Goal: Information Seeking & Learning: Understand process/instructions

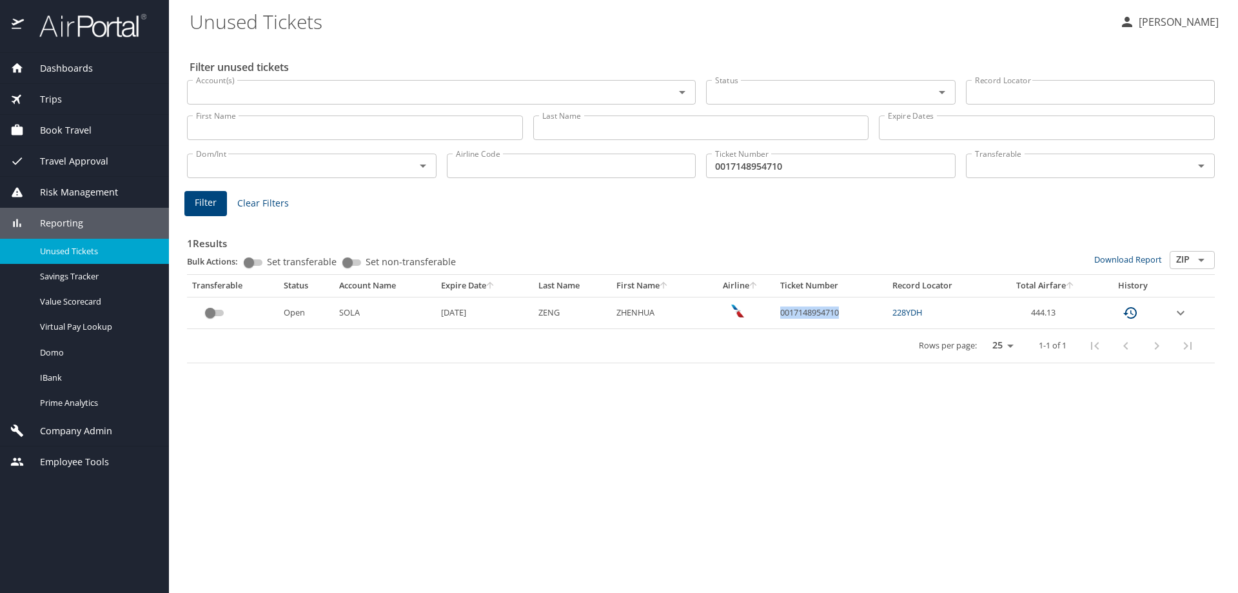
click at [59, 439] on div "Company Admin" at bounding box center [84, 430] width 169 height 31
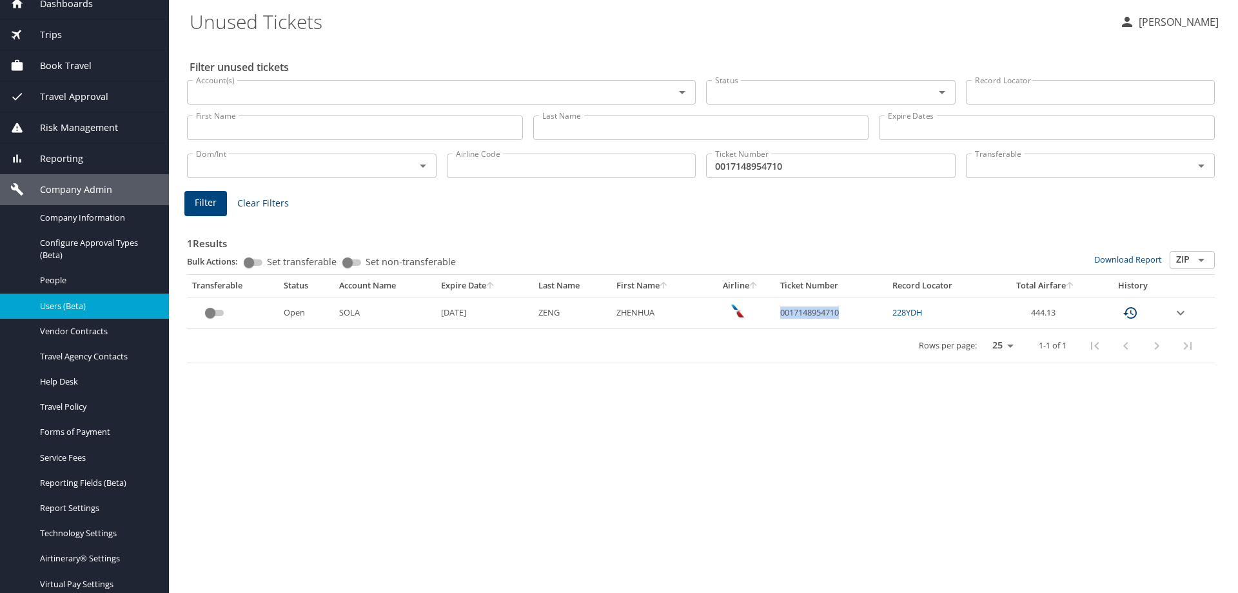
scroll to position [129, 0]
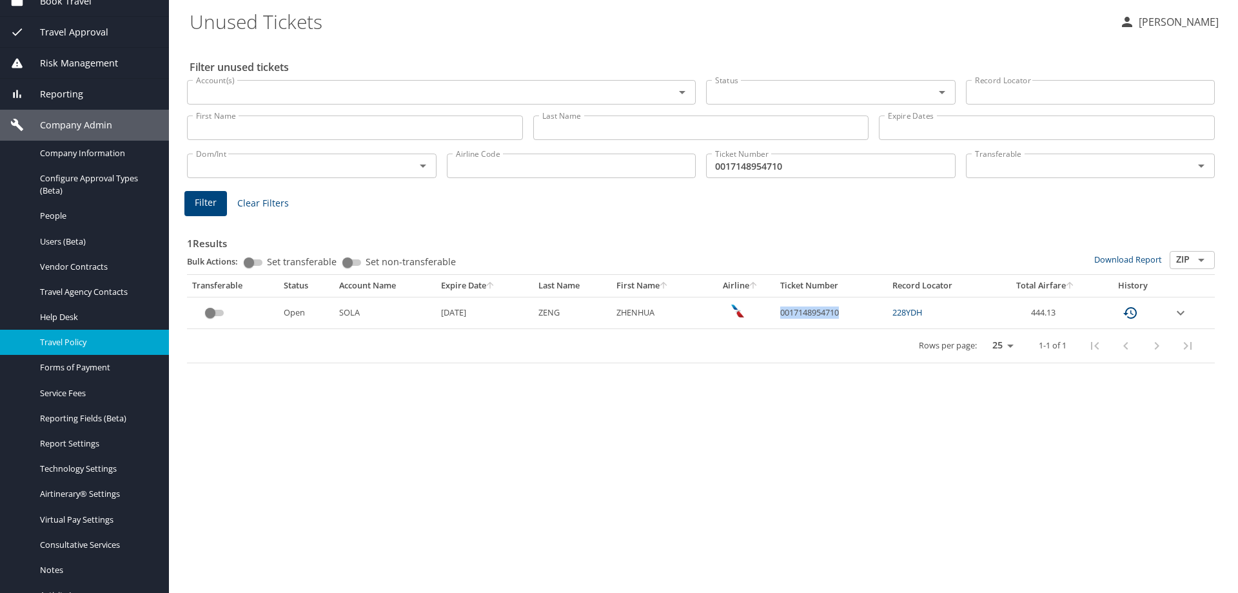
click at [78, 344] on span "Travel Policy" at bounding box center [97, 342] width 114 height 12
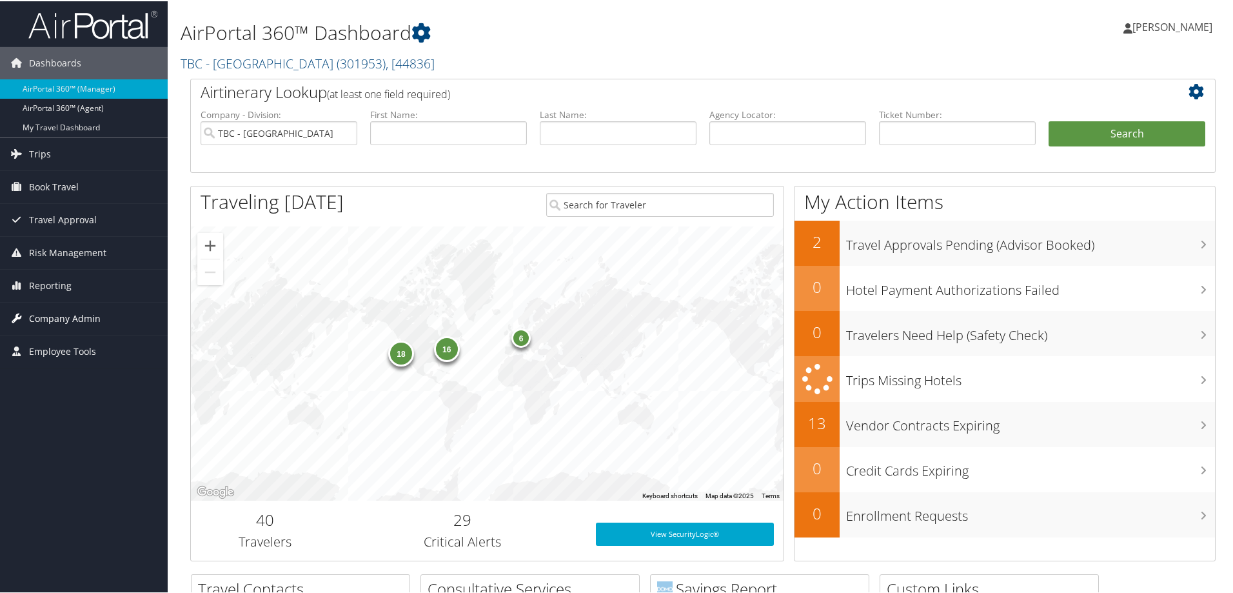
click at [59, 317] on span "Company Admin" at bounding box center [65, 317] width 72 height 32
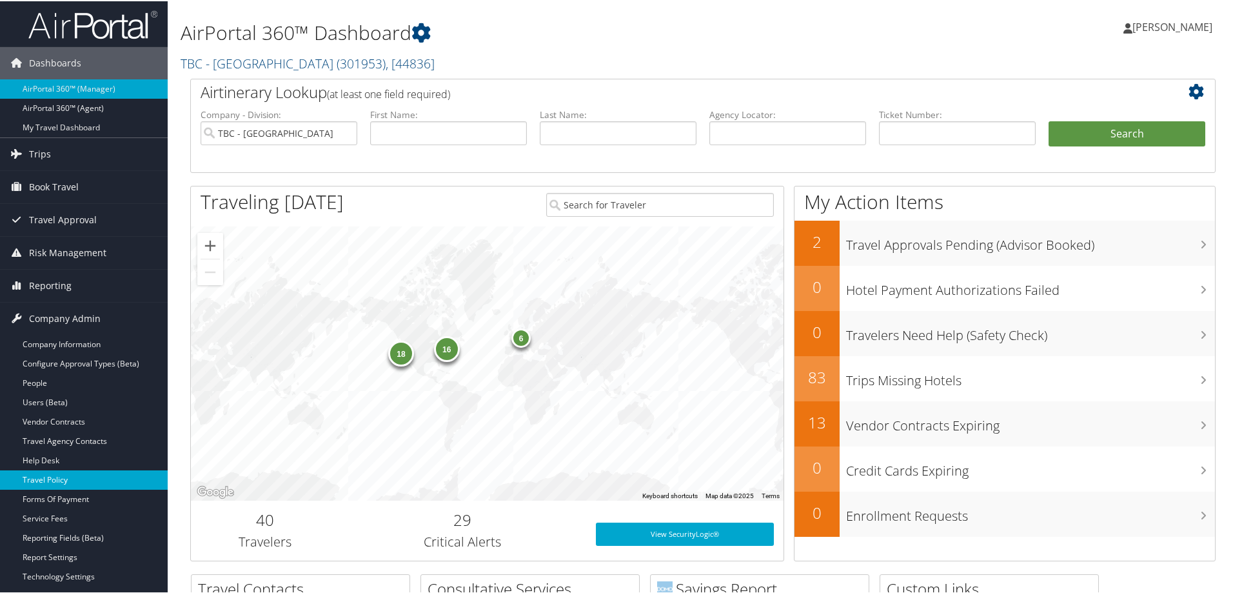
click at [52, 477] on link "Travel Policy" at bounding box center [84, 478] width 168 height 19
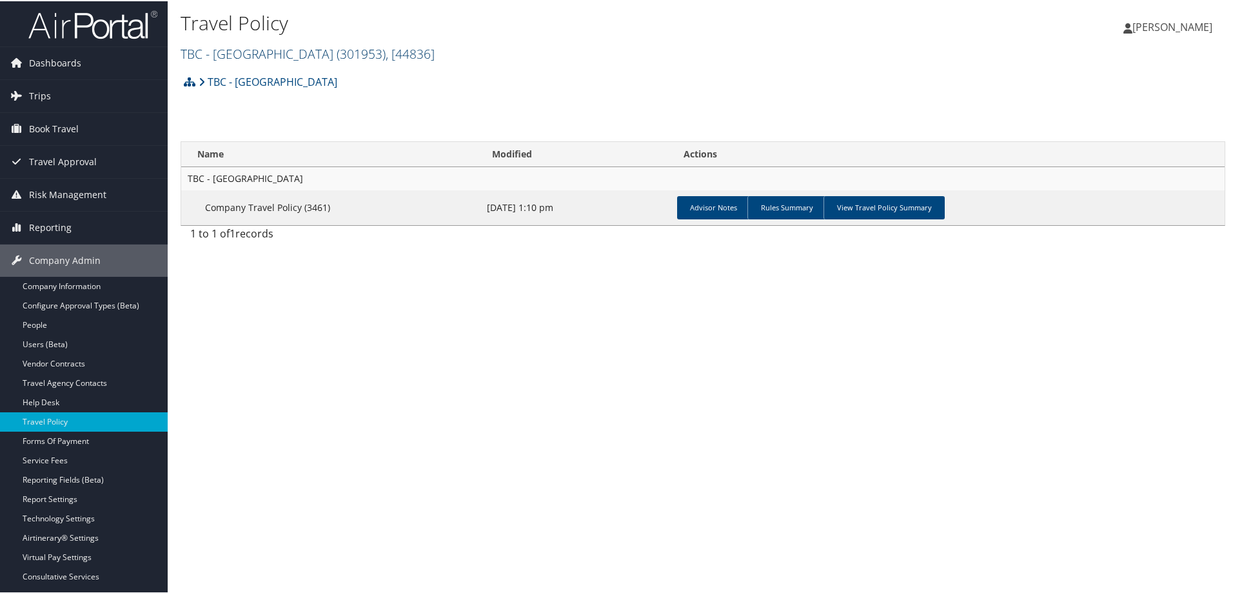
click at [402, 56] on span ", [ 44836 ]" at bounding box center [410, 52] width 49 height 17
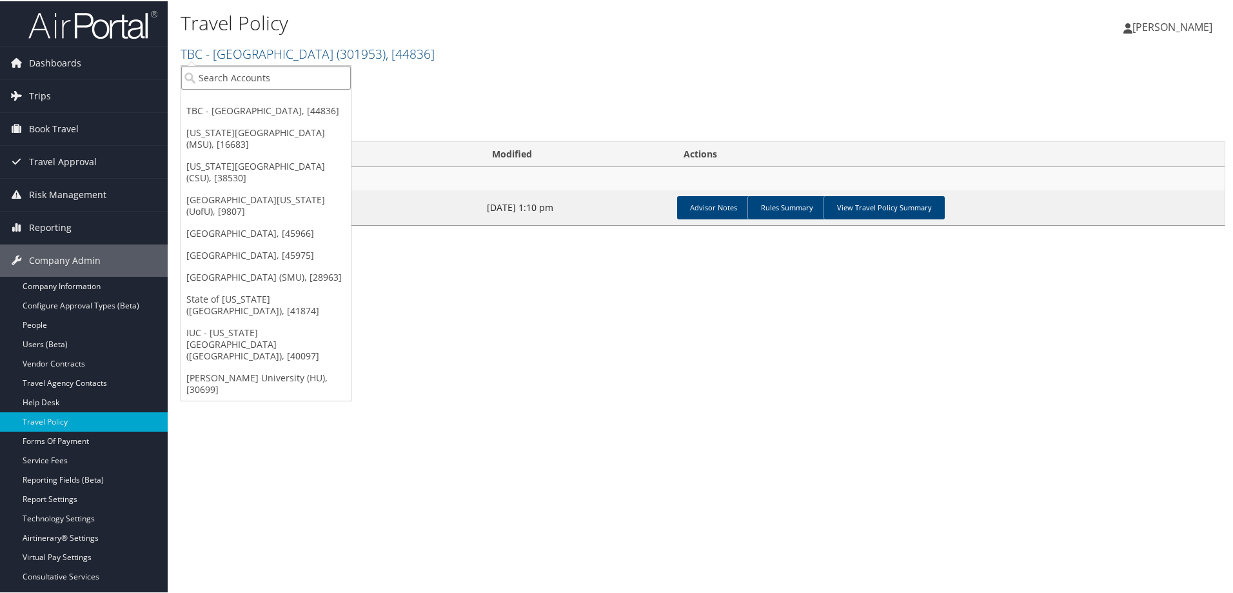
click at [273, 79] on input "search" at bounding box center [266, 76] width 170 height 24
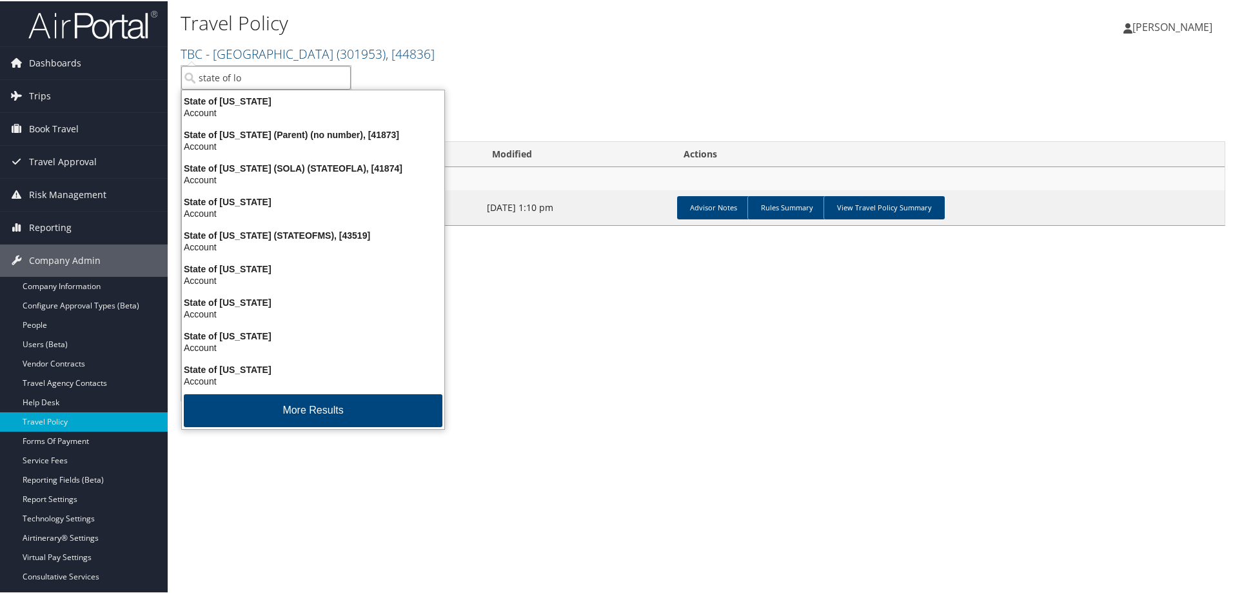
type input "state of lou"
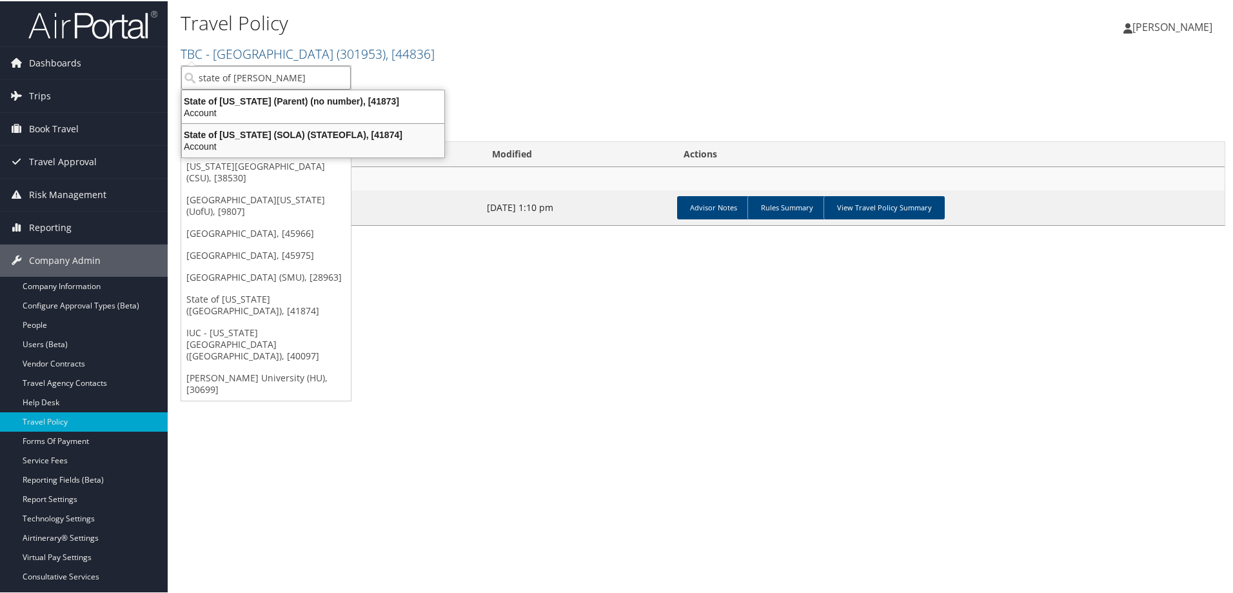
click at [252, 141] on div "Account" at bounding box center [313, 145] width 278 height 12
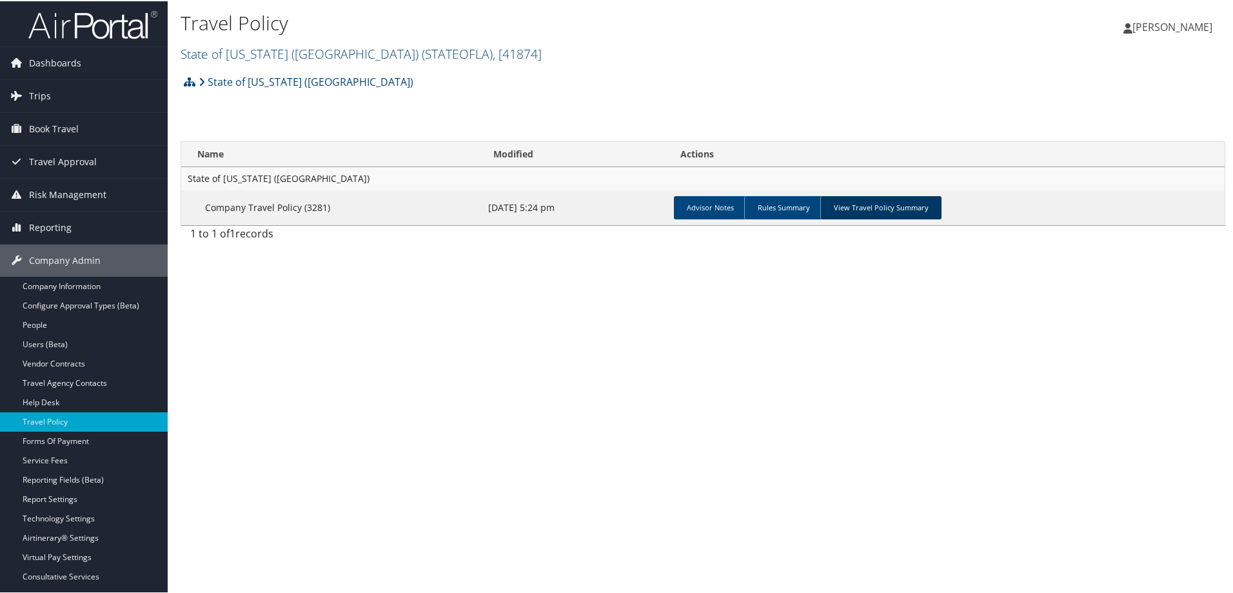
click at [855, 204] on link "View Travel Policy Summary" at bounding box center [880, 206] width 121 height 23
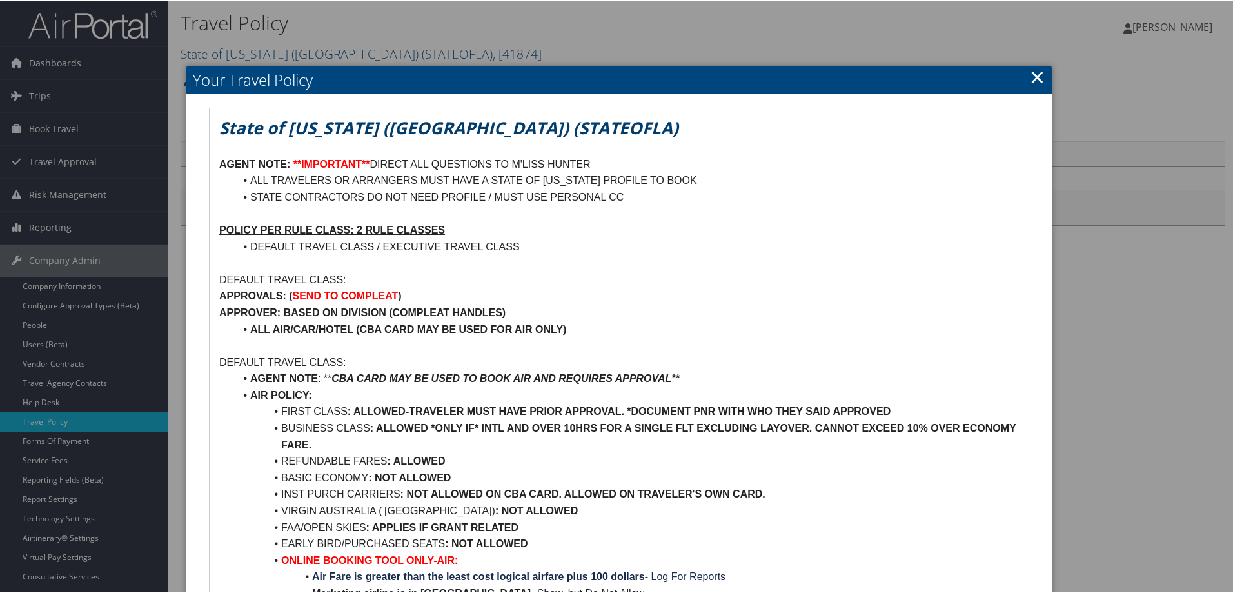
scroll to position [64, 0]
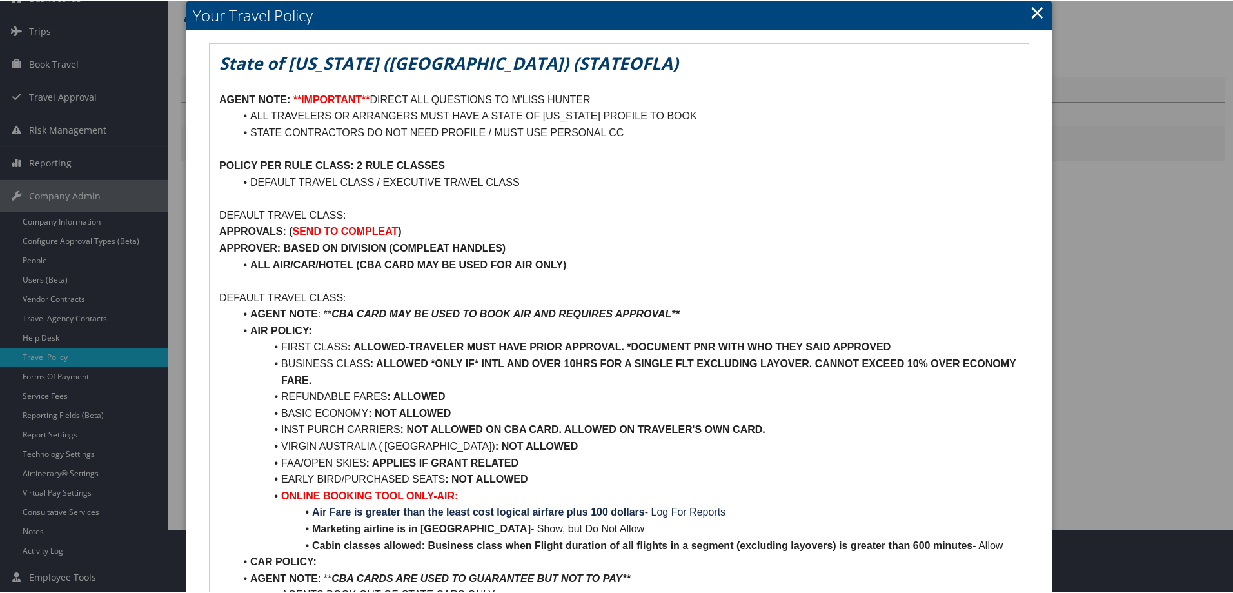
click at [1030, 6] on link "×" at bounding box center [1037, 11] width 15 height 26
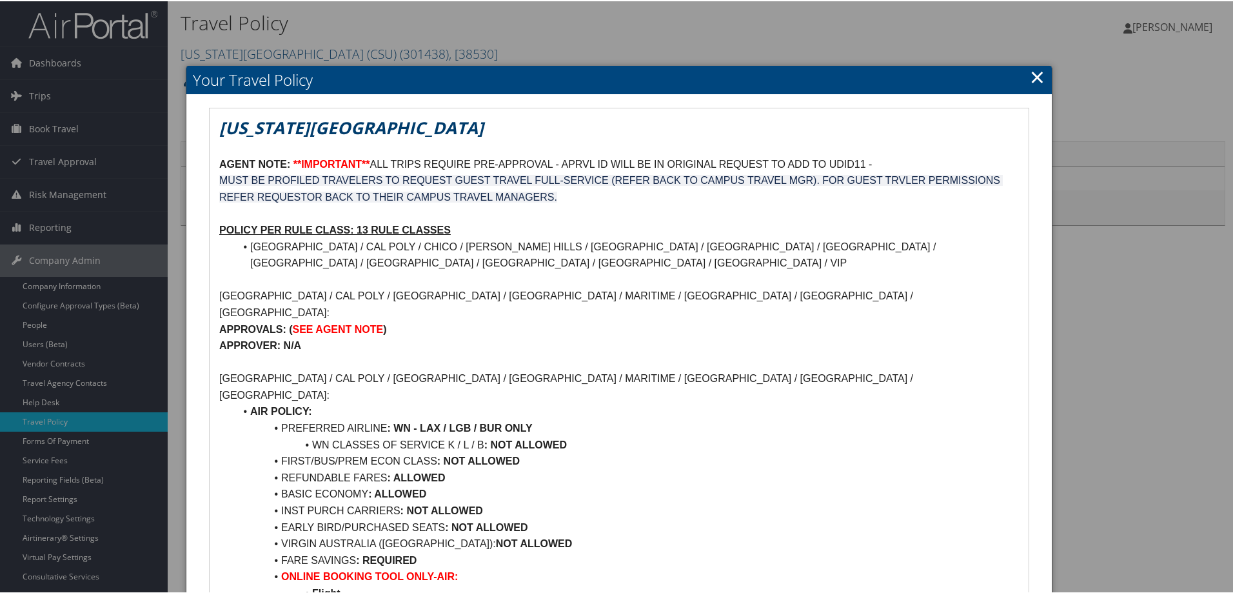
click at [1030, 81] on link "×" at bounding box center [1037, 76] width 15 height 26
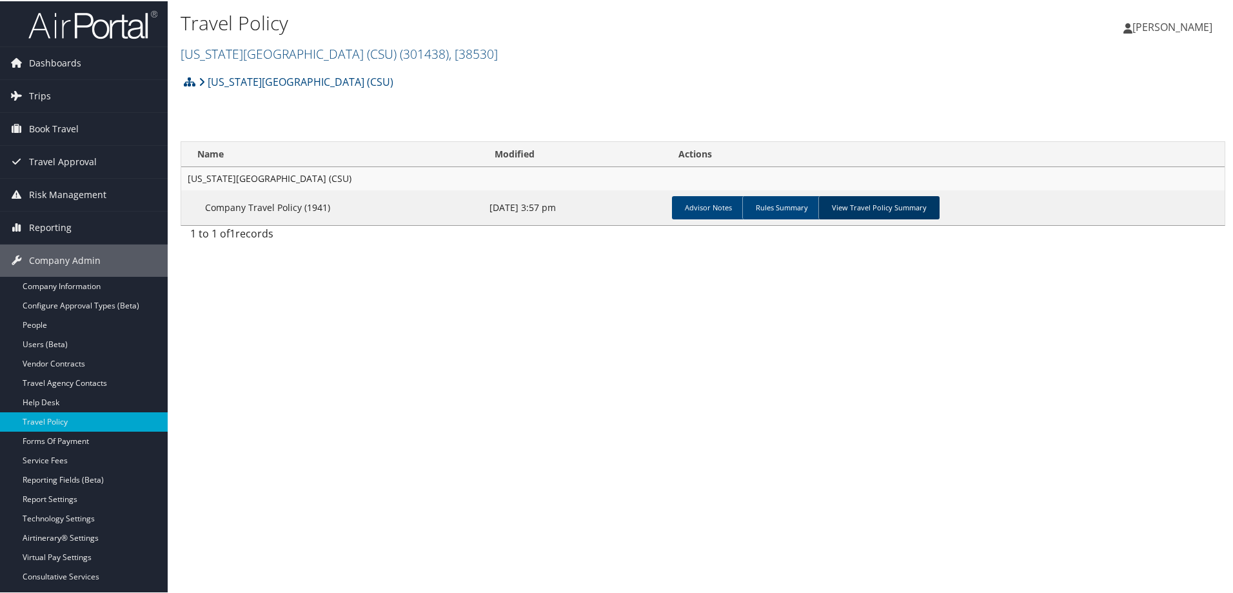
click at [893, 206] on link "View Travel Policy Summary" at bounding box center [878, 206] width 121 height 23
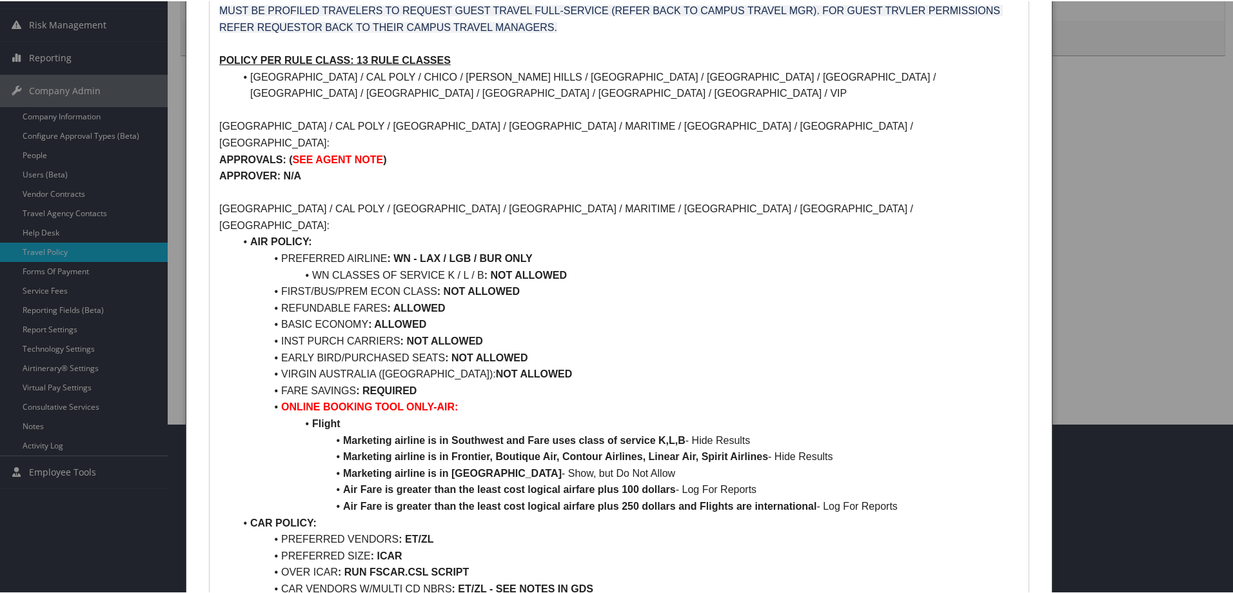
scroll to position [193, 0]
